Goal: Information Seeking & Learning: Find specific fact

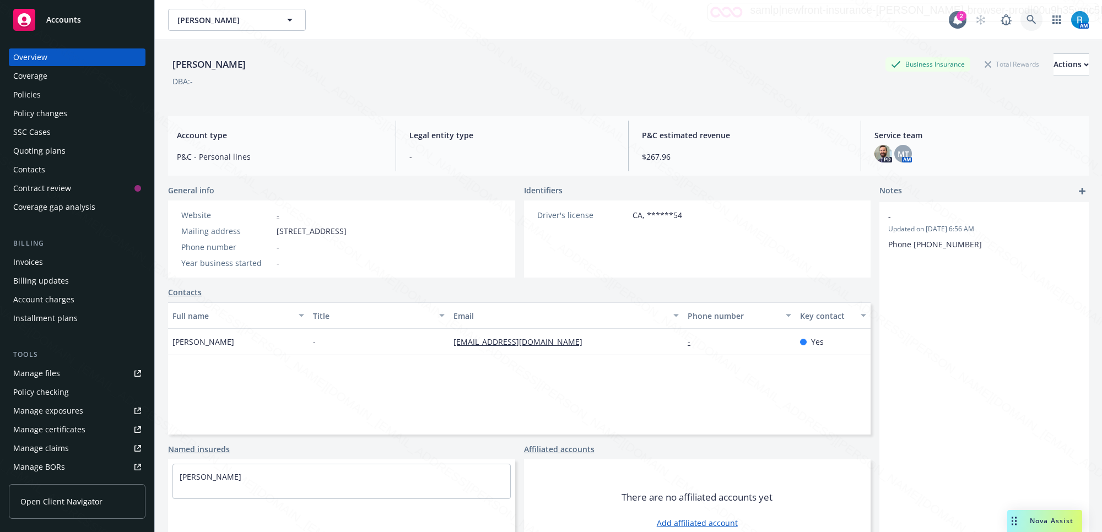
click at [1026, 18] on icon at bounding box center [1031, 20] width 10 height 10
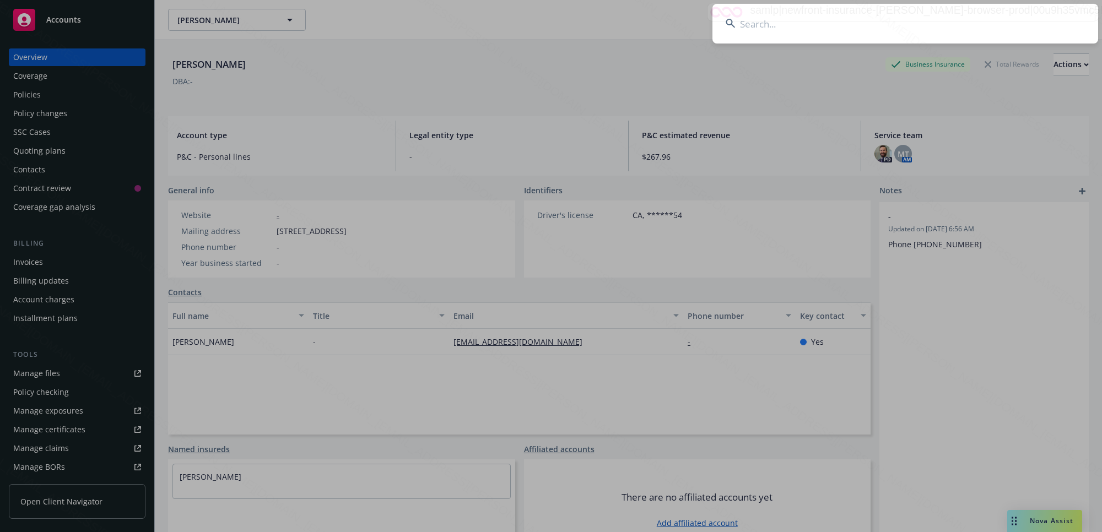
click at [764, 32] on input at bounding box center [905, 24] width 386 height 40
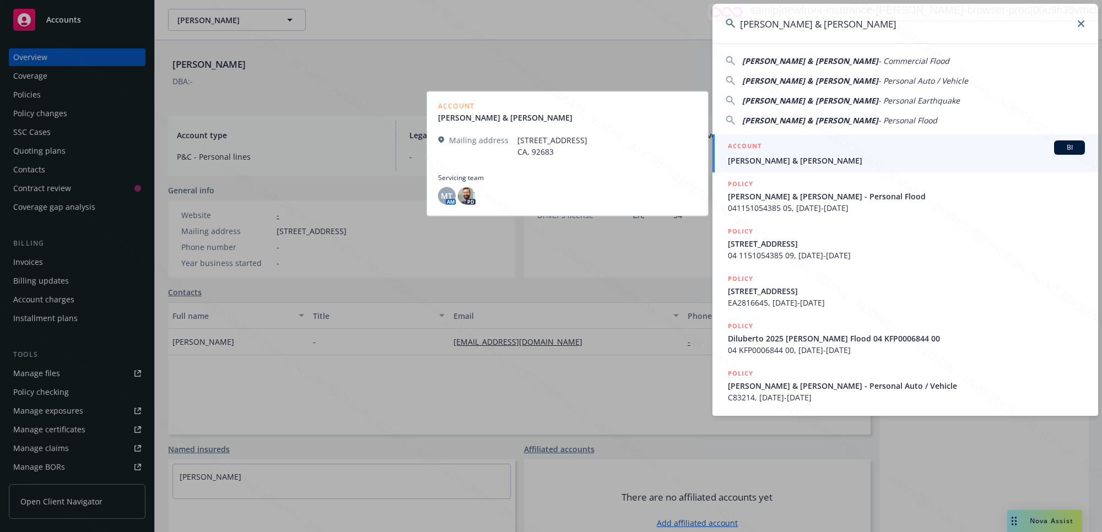
type input "[PERSON_NAME] & [PERSON_NAME]"
click at [789, 155] on span "[PERSON_NAME] & [PERSON_NAME]" at bounding box center [906, 161] width 357 height 12
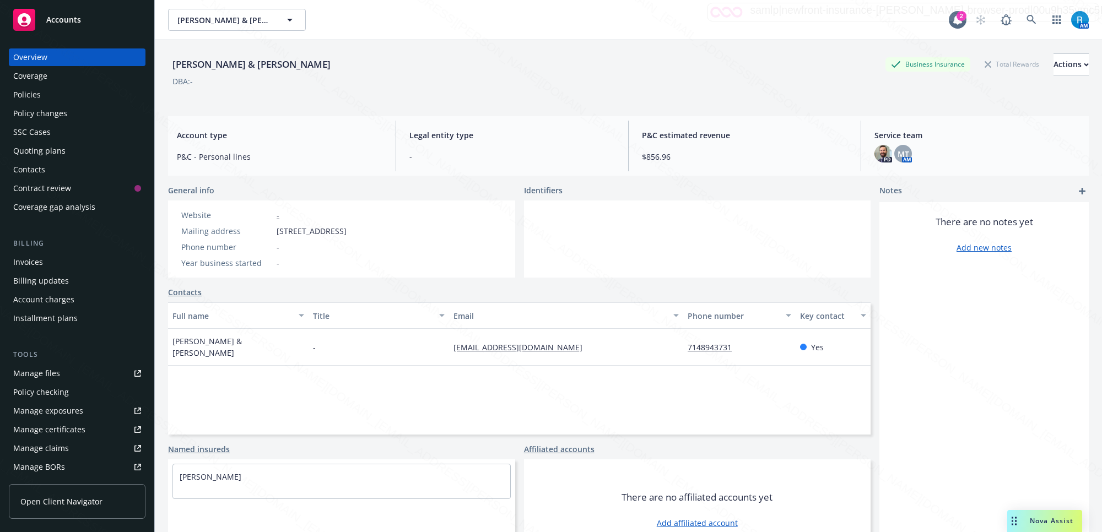
click at [50, 97] on div "Policies" at bounding box center [77, 95] width 128 height 18
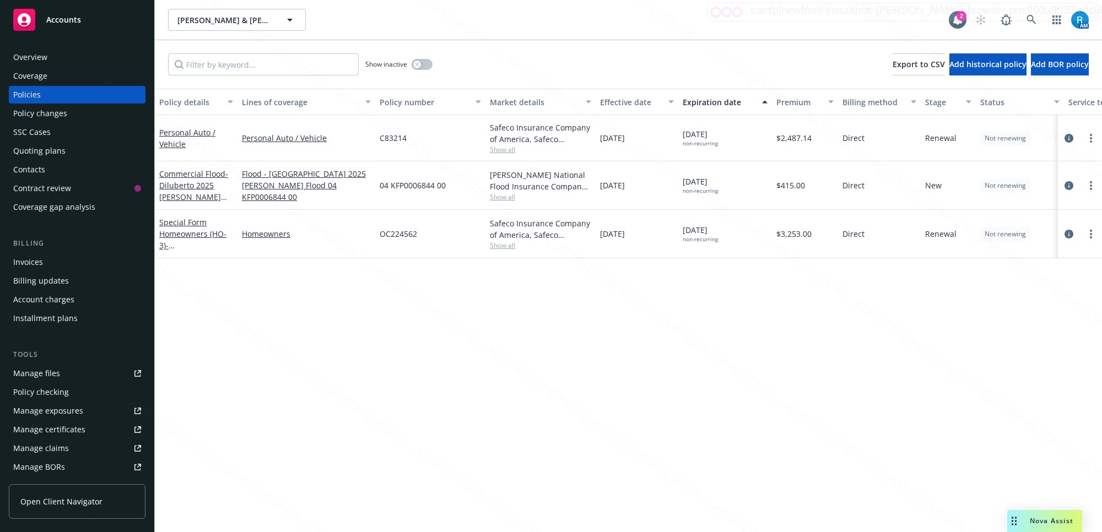
click at [36, 57] on div "Overview" at bounding box center [30, 57] width 34 height 18
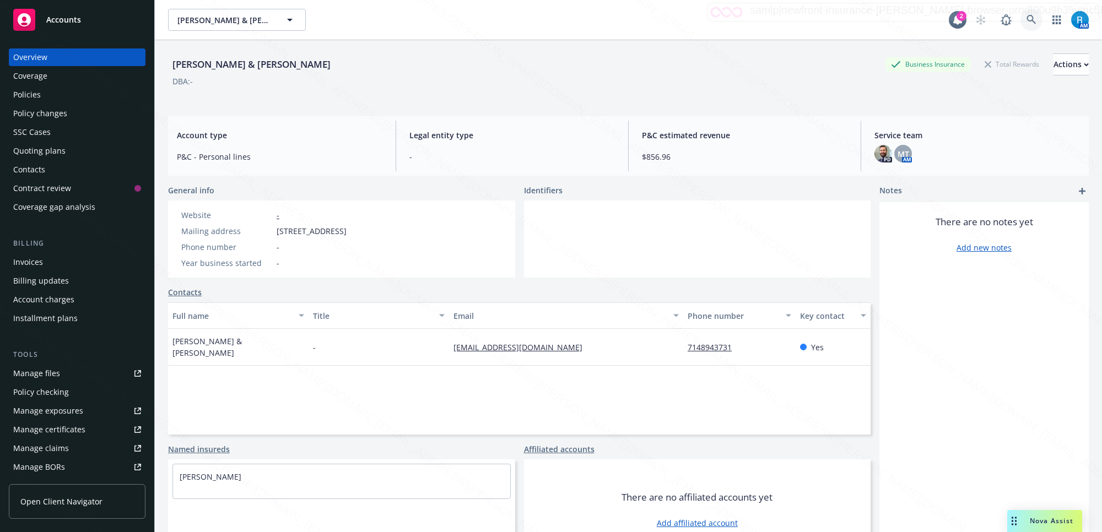
click at [1026, 18] on icon at bounding box center [1031, 20] width 10 height 10
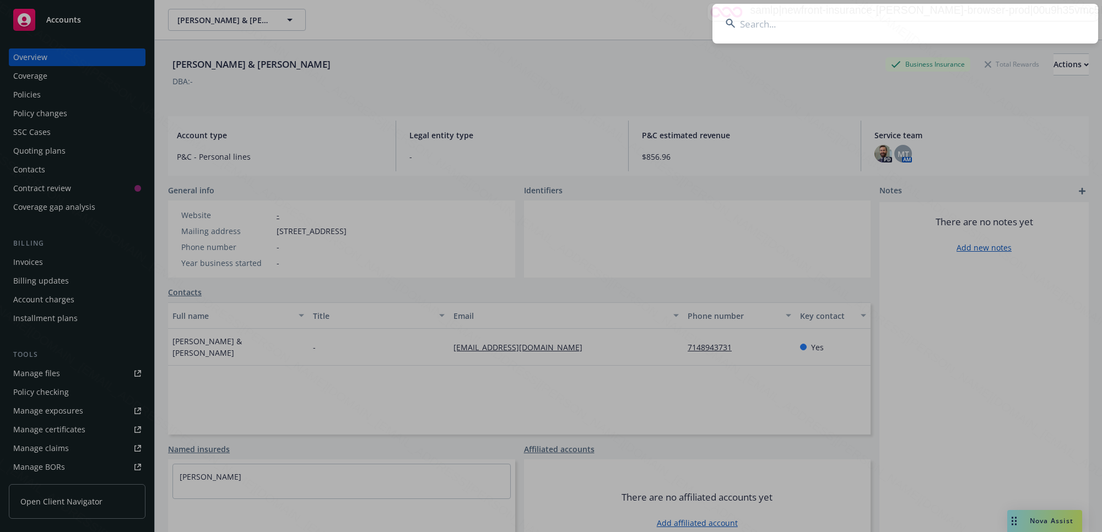
click at [884, 34] on input at bounding box center [905, 24] width 386 height 40
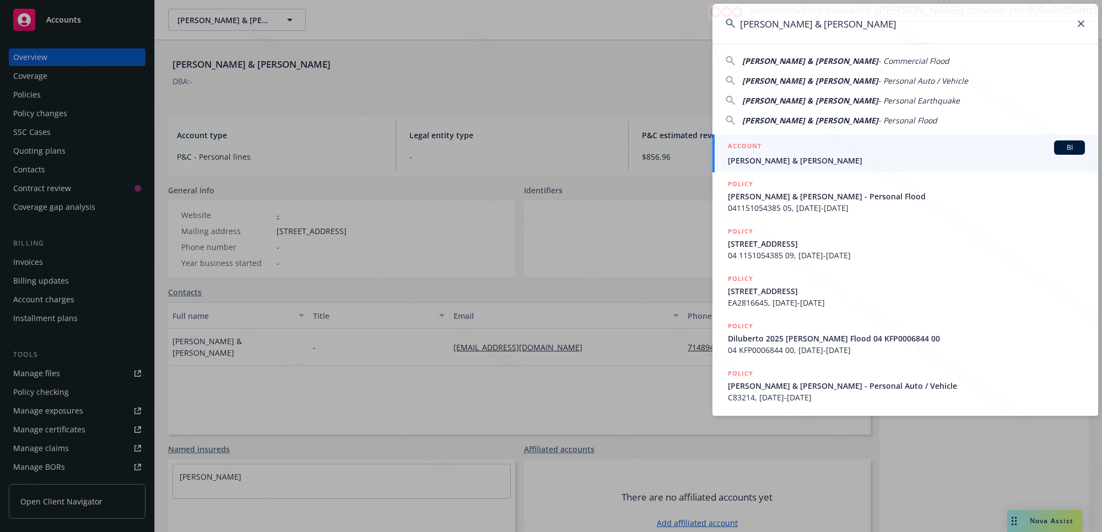
type input "[PERSON_NAME] & [PERSON_NAME]"
click at [788, 165] on span "[PERSON_NAME] & [PERSON_NAME]" at bounding box center [906, 161] width 357 height 12
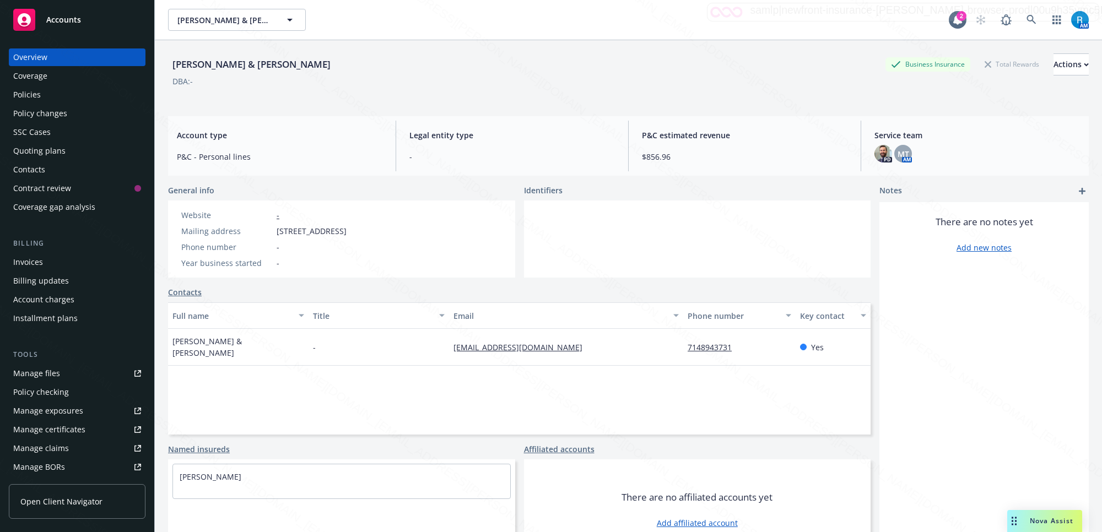
drag, startPoint x: 434, startPoint y: 235, endPoint x: 267, endPoint y: 229, distance: 167.0
click at [267, 229] on div "Website - Mailing address [STREET_ADDRESS] Phone number - Year business started…" at bounding box center [341, 238] width 347 height 77
copy div "[STREET_ADDRESS]"
click at [31, 95] on div "Policies" at bounding box center [27, 95] width 28 height 18
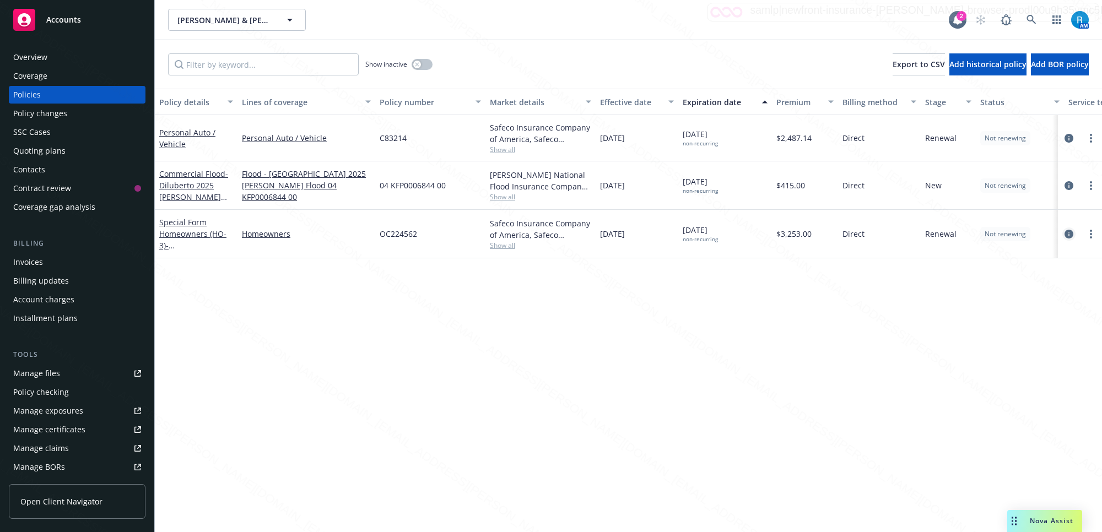
click at [1066, 235] on icon "circleInformation" at bounding box center [1068, 234] width 9 height 9
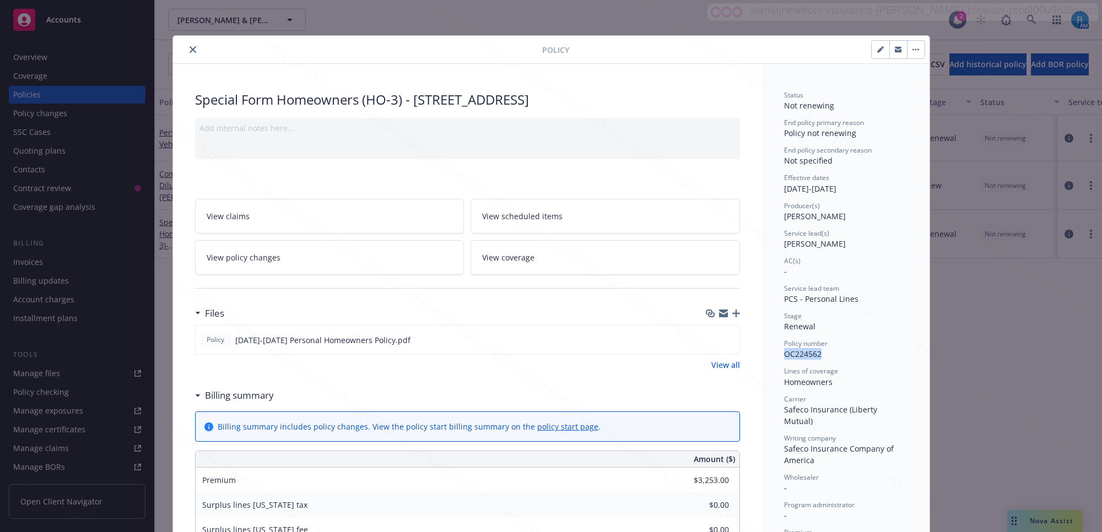
drag, startPoint x: 819, startPoint y: 356, endPoint x: 770, endPoint y: 352, distance: 49.1
click at [770, 352] on div "Status Not renewing End policy primary reason Policy not renewing End policy se…" at bounding box center [845, 535] width 167 height 943
copy span "OC224562"
click at [189, 46] on icon "close" at bounding box center [192, 49] width 7 height 7
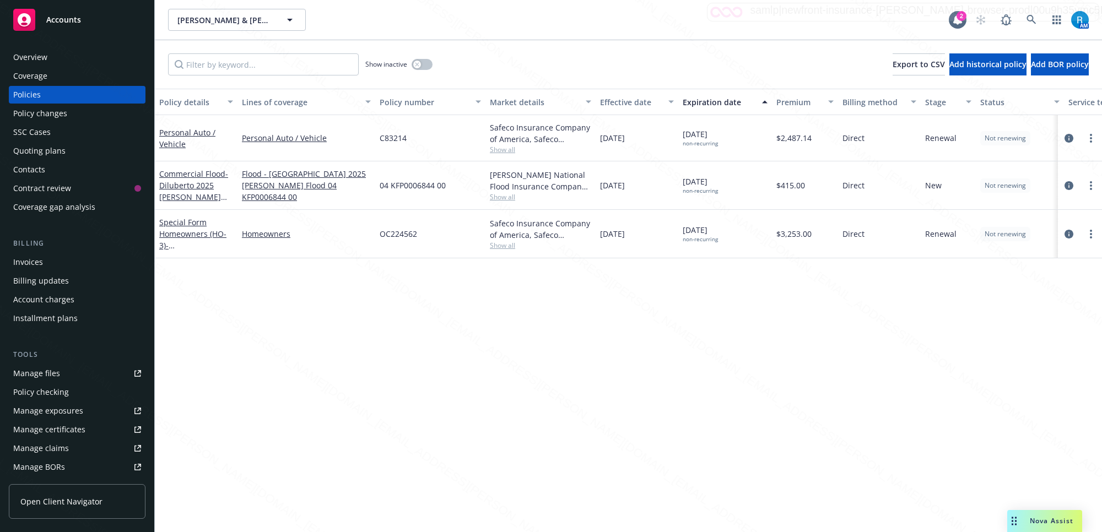
click at [32, 56] on div "Overview" at bounding box center [30, 57] width 34 height 18
